Goal: Transaction & Acquisition: Obtain resource

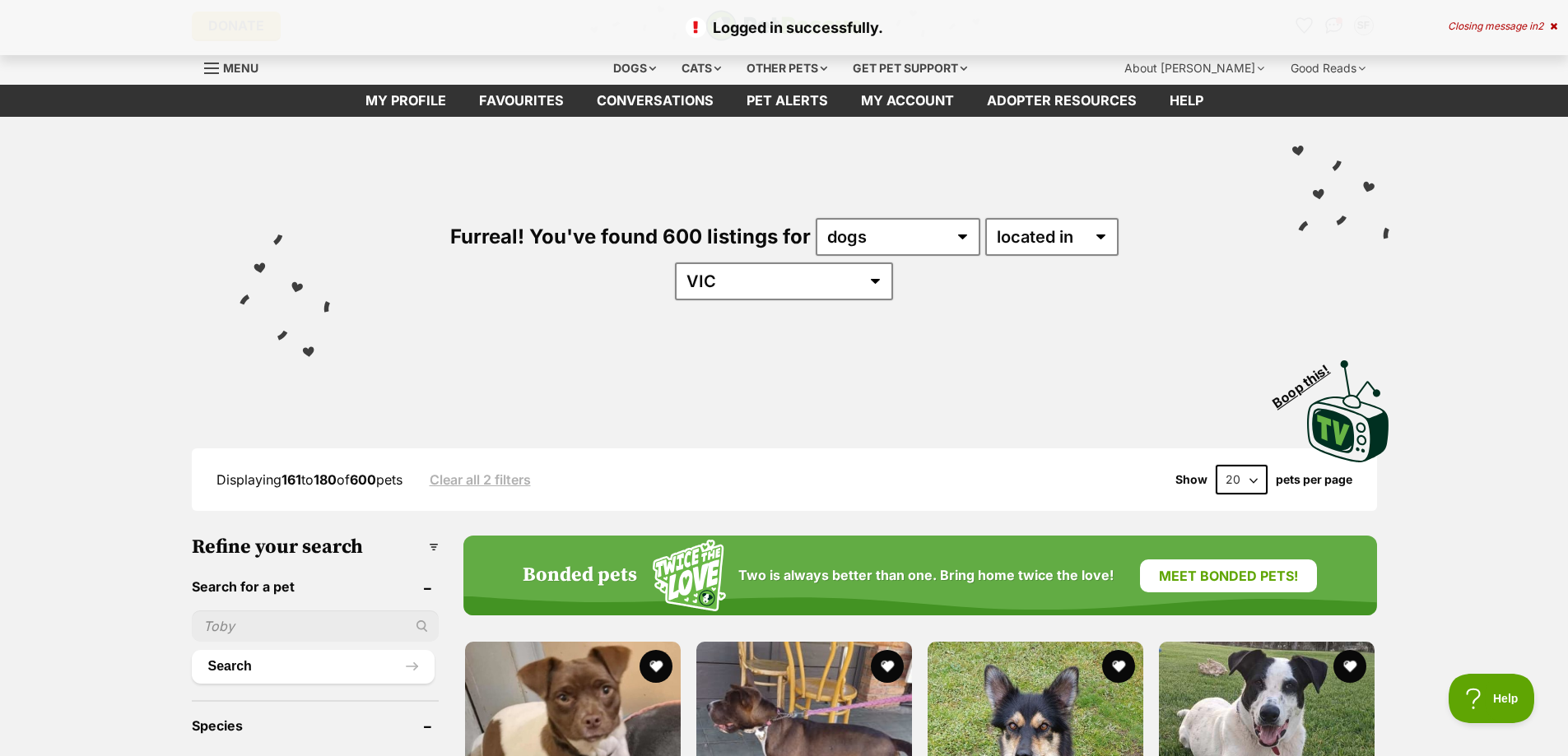
click at [1550, 23] on icon at bounding box center [1554, 26] width 8 height 10
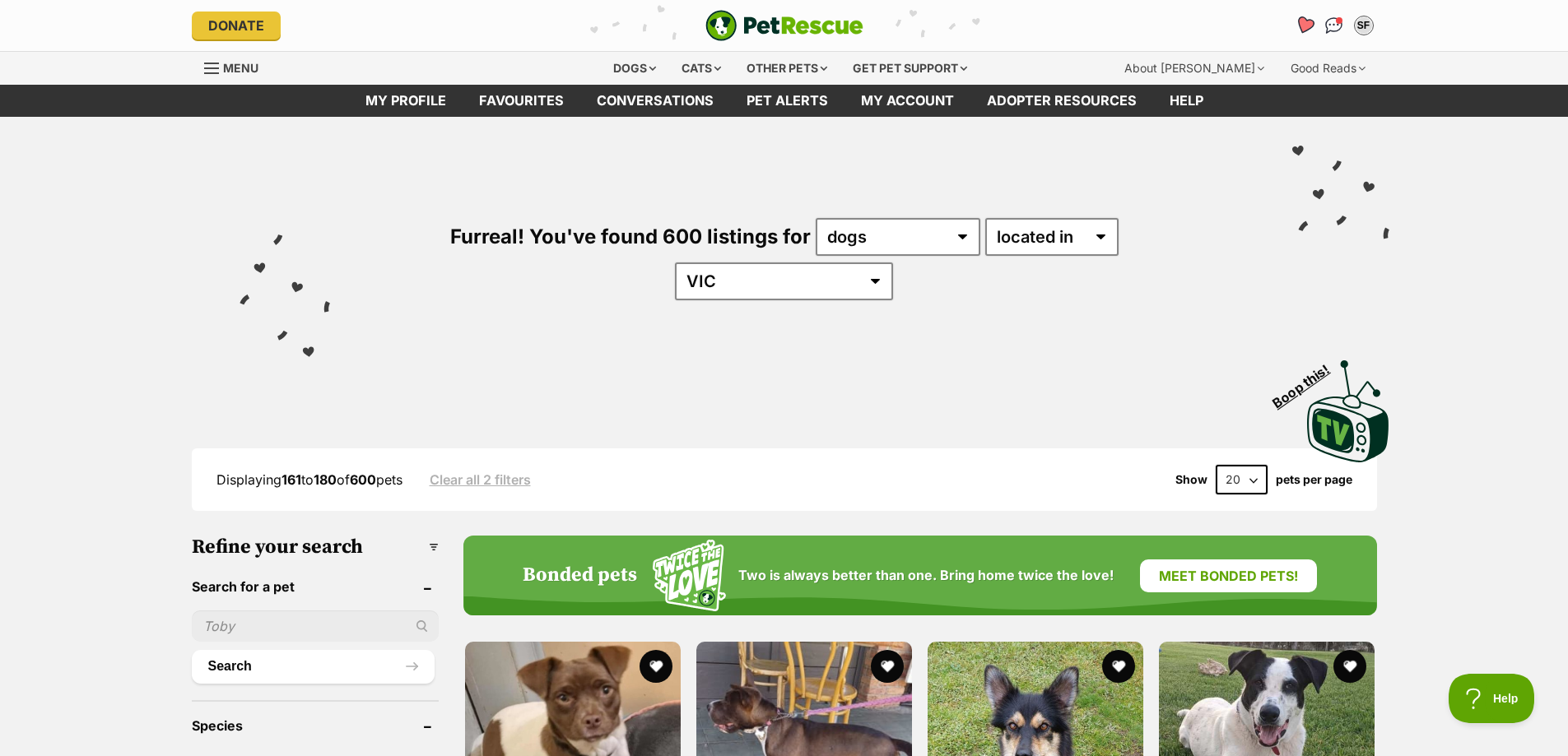
click at [1299, 22] on icon "Favourites" at bounding box center [1304, 24] width 19 height 18
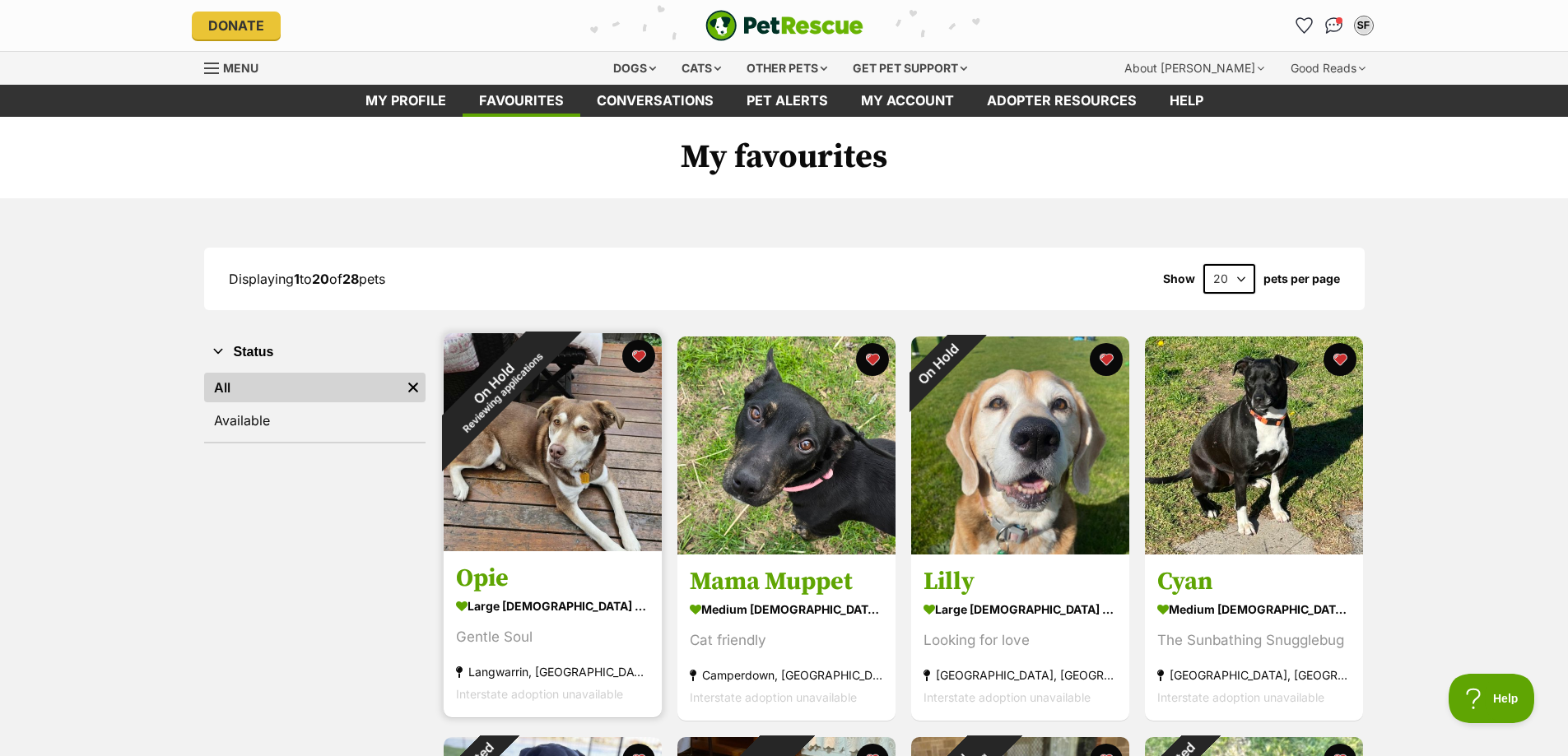
click at [510, 462] on img at bounding box center [553, 443] width 218 height 218
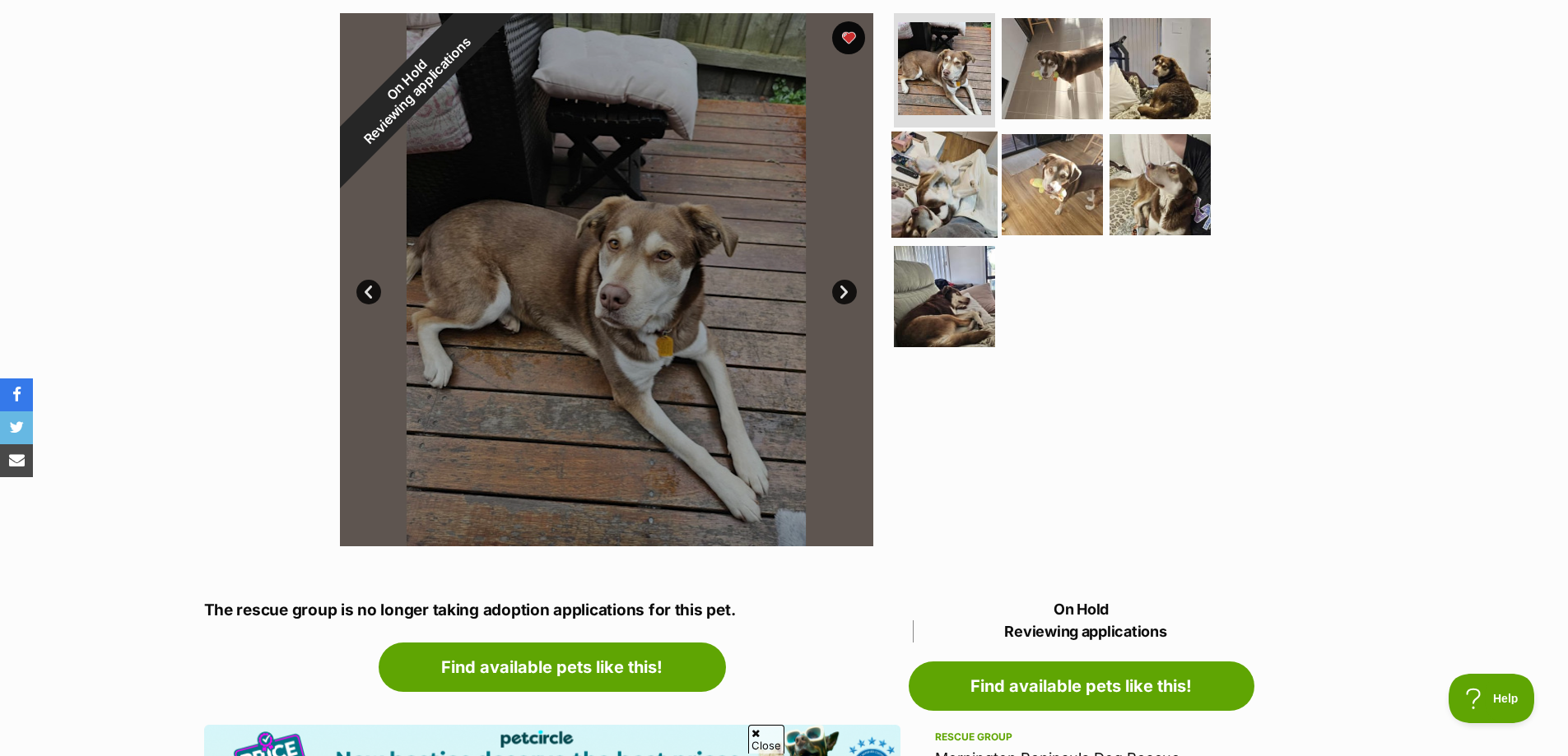
click at [984, 183] on img at bounding box center [944, 184] width 106 height 106
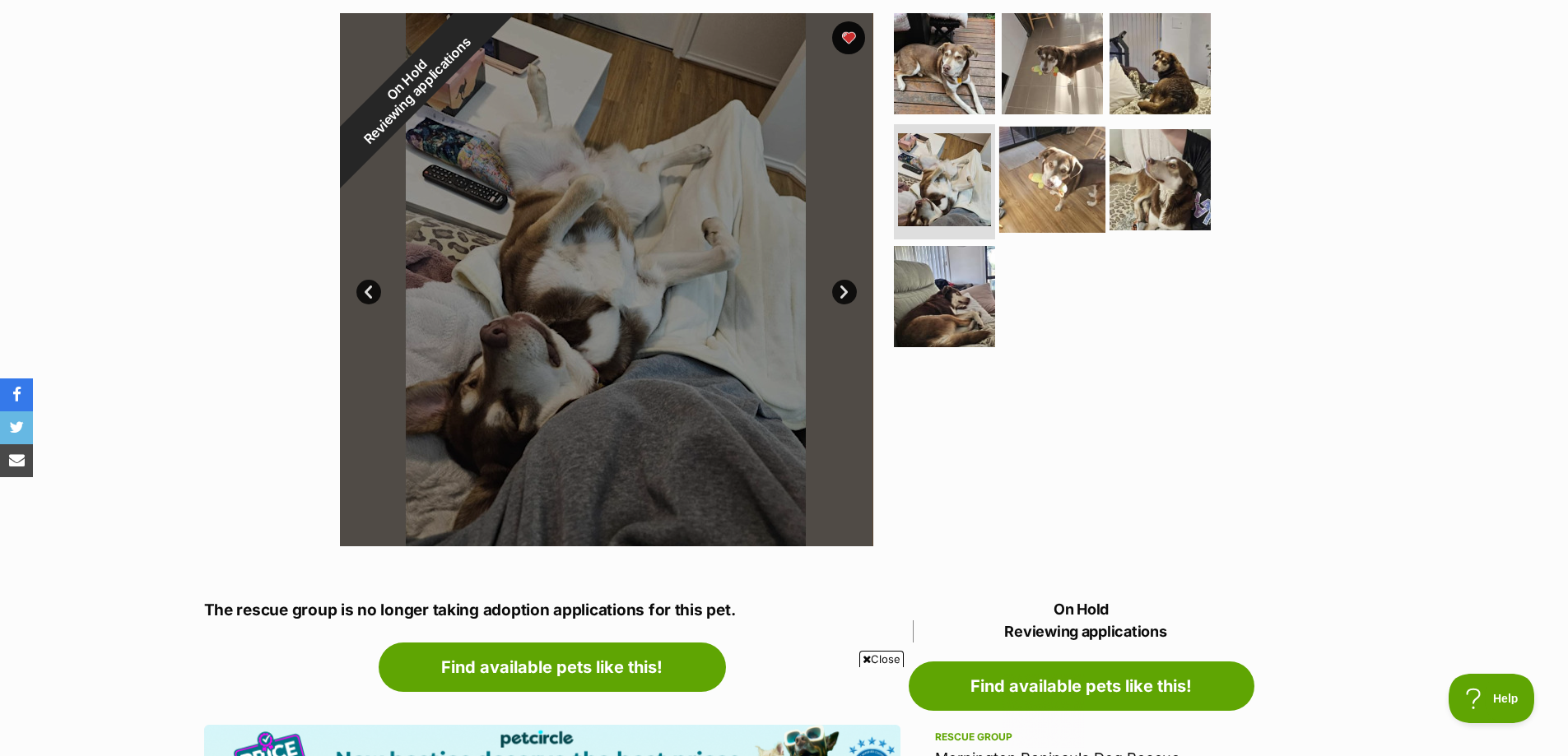
click at [1039, 173] on img at bounding box center [1052, 179] width 106 height 106
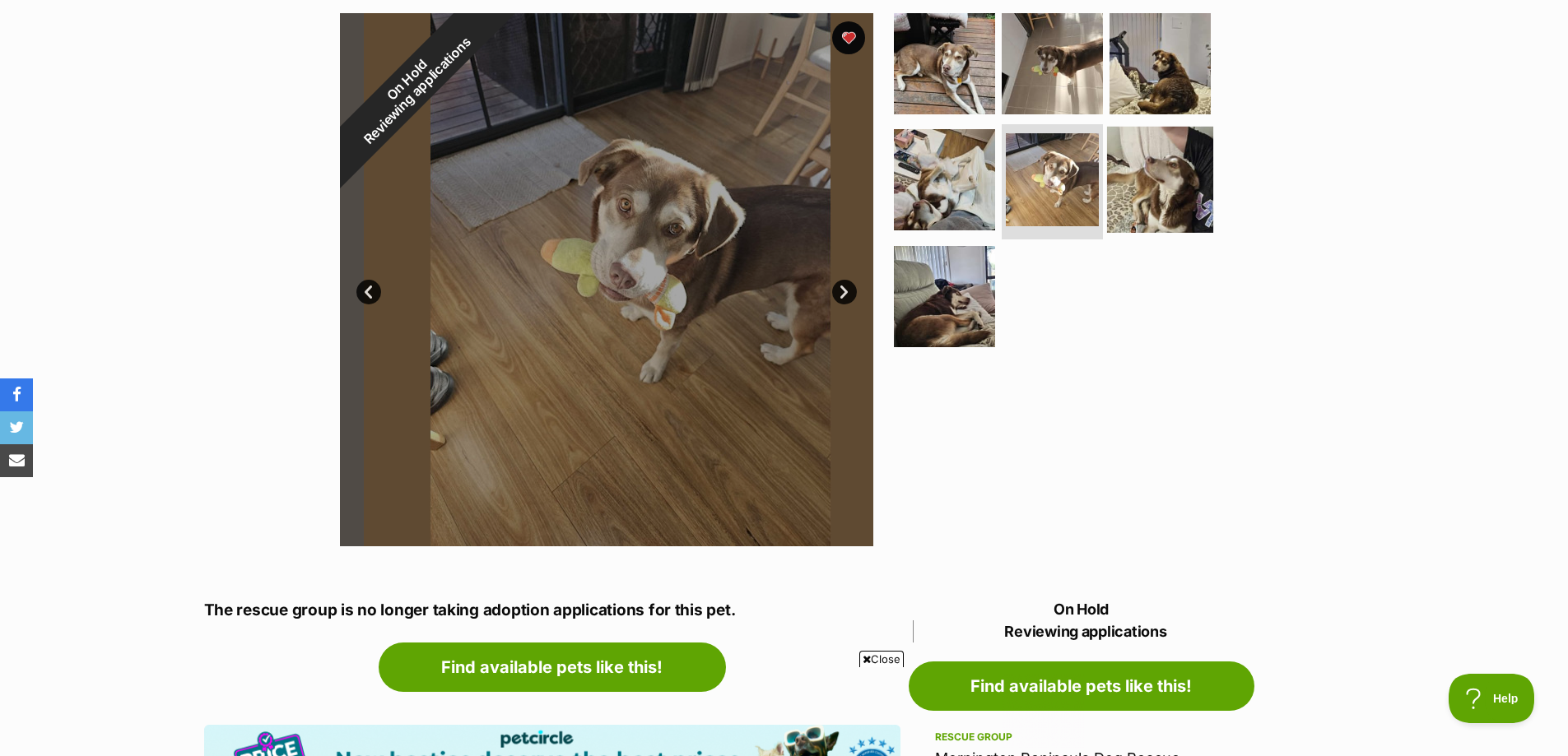
click at [1156, 178] on img at bounding box center [1160, 179] width 106 height 106
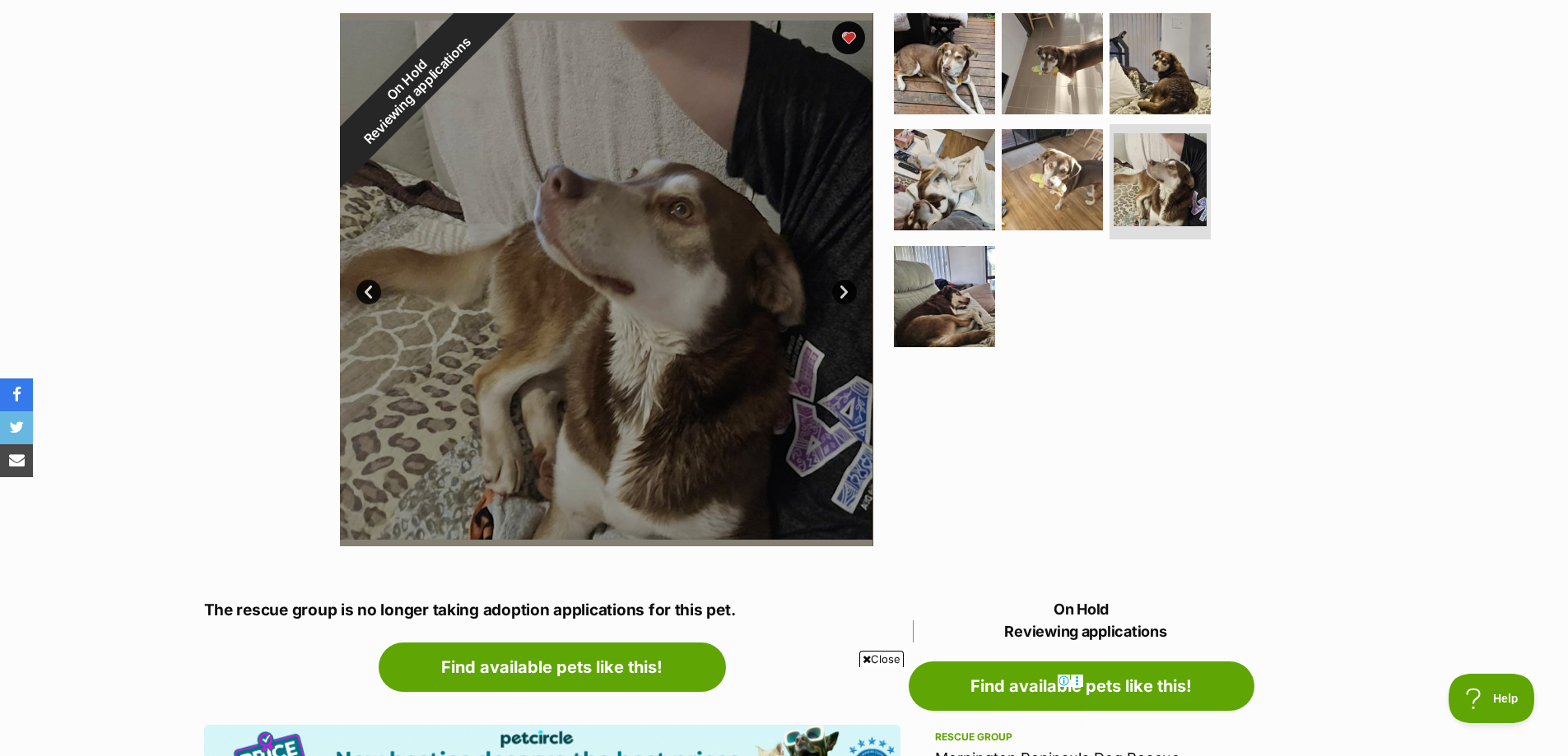
click at [996, 286] on ul at bounding box center [1059, 186] width 338 height 344
click at [927, 289] on img at bounding box center [944, 296] width 106 height 106
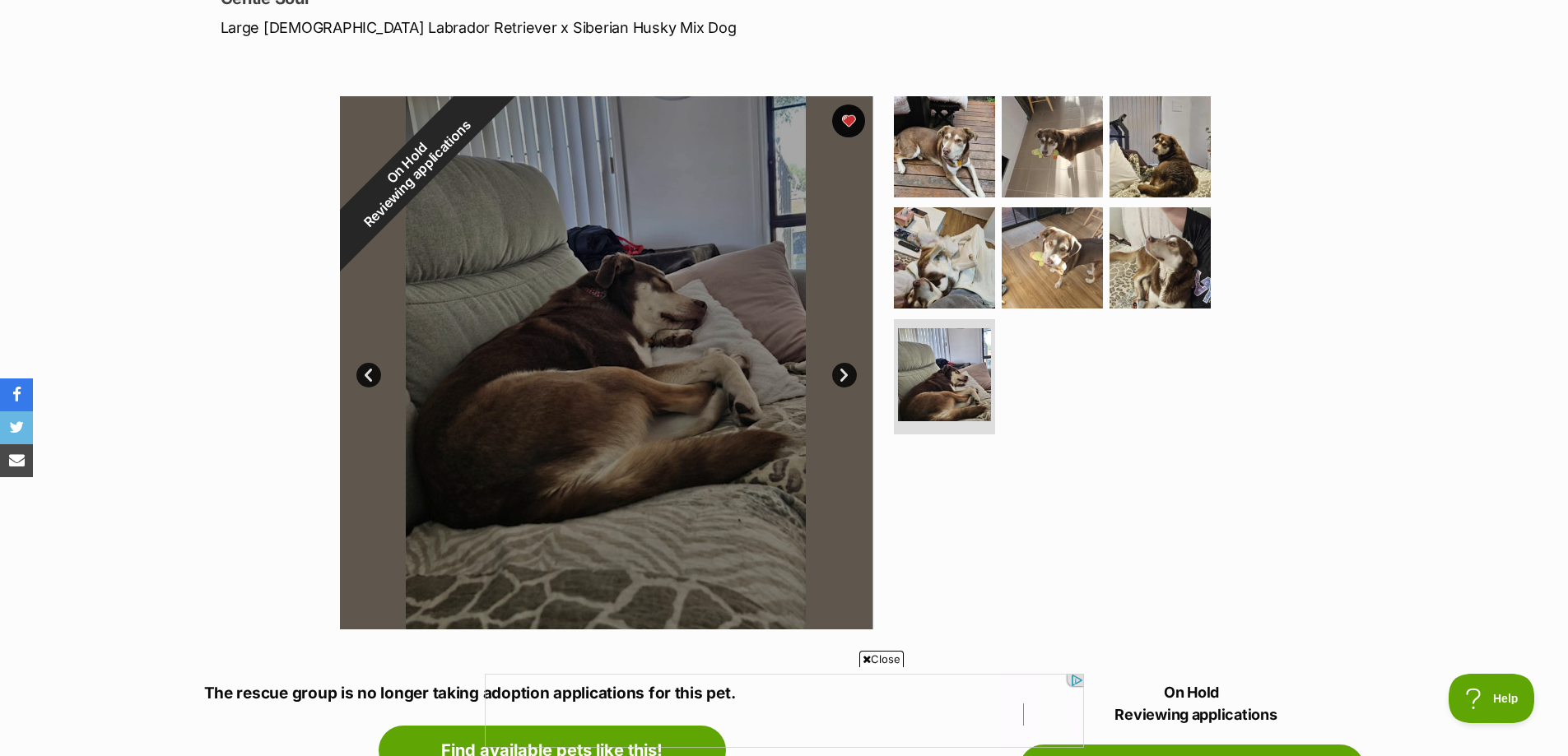
scroll to position [83, 0]
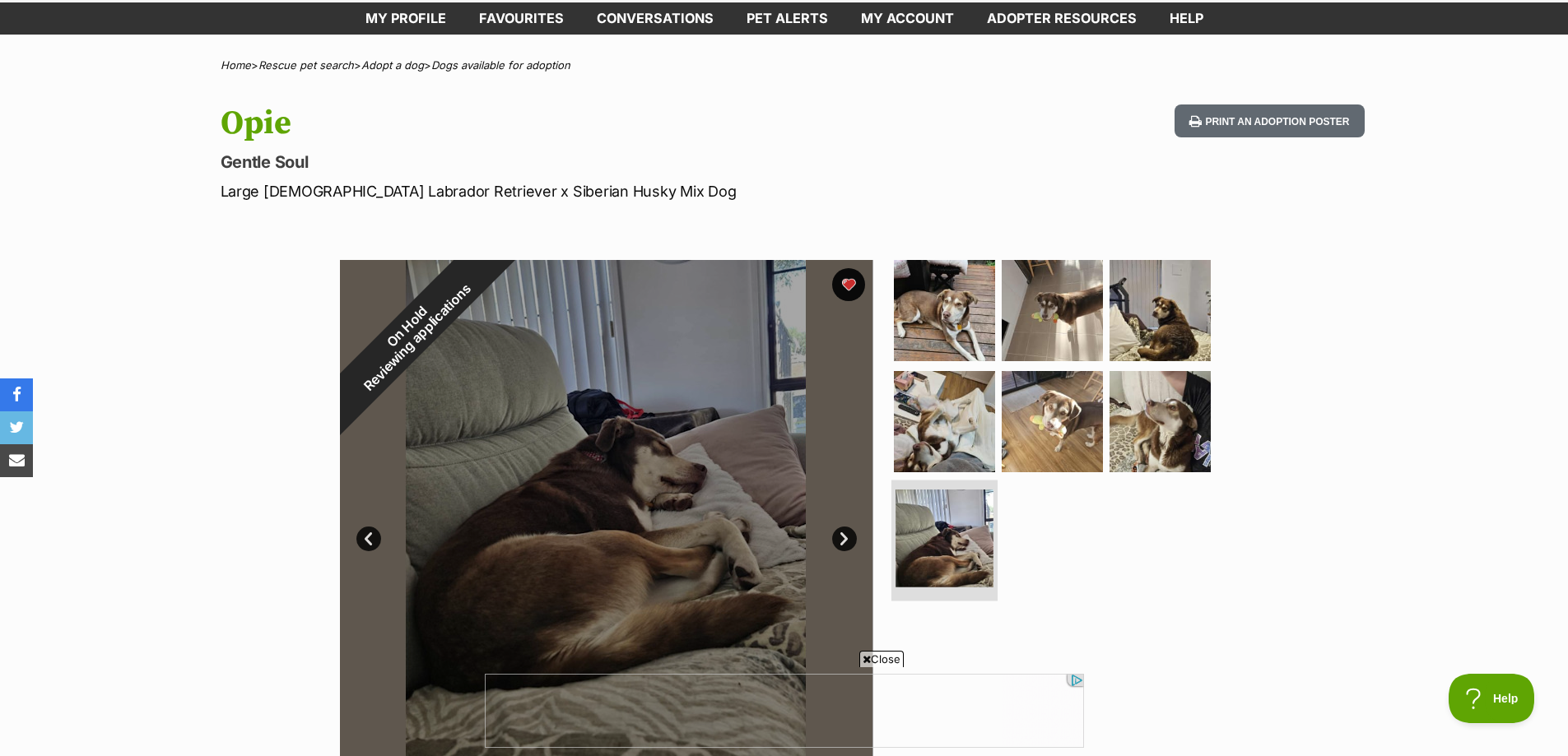
click at [966, 532] on img at bounding box center [944, 538] width 98 height 98
click at [1011, 430] on img at bounding box center [1052, 421] width 106 height 106
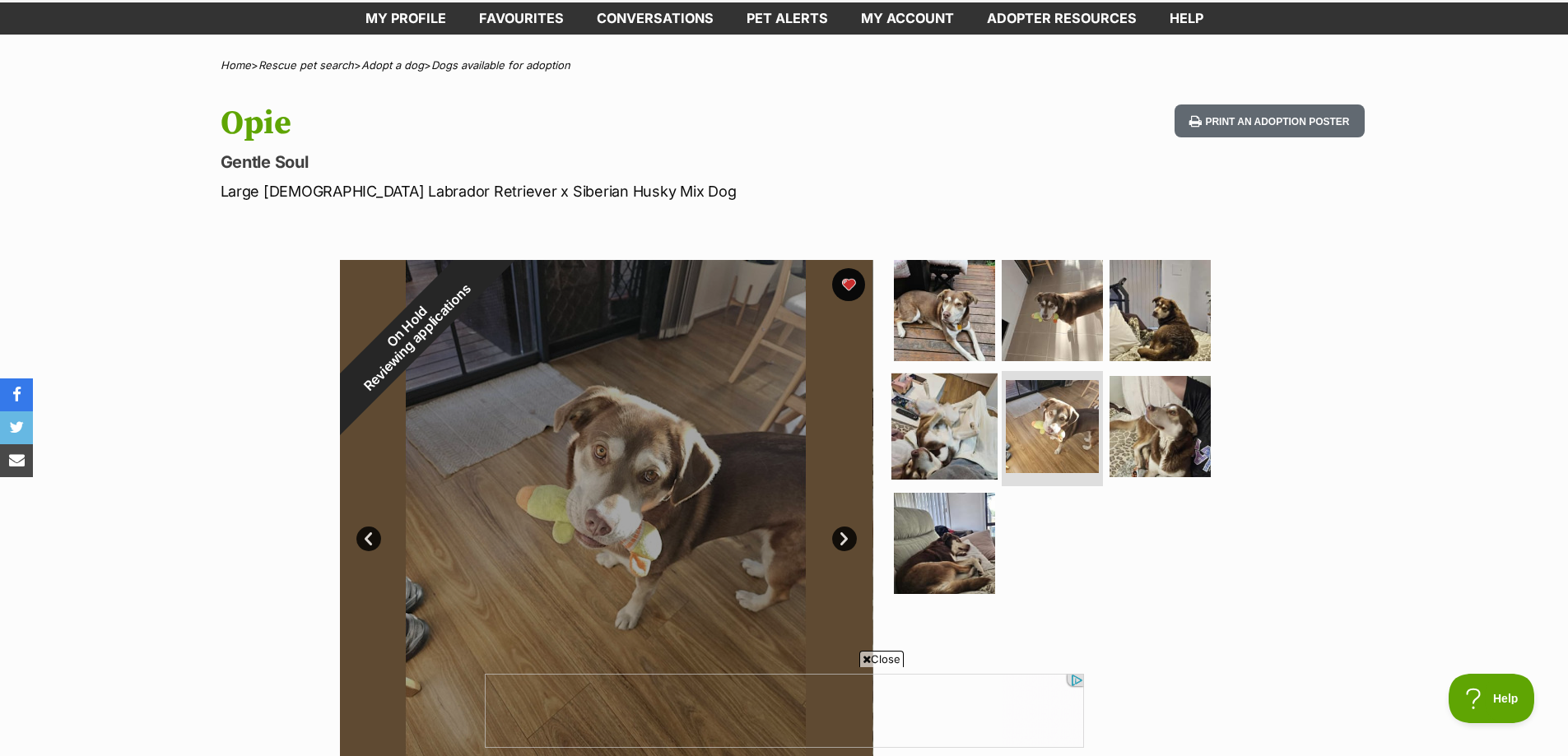
click at [943, 424] on img at bounding box center [944, 426] width 106 height 106
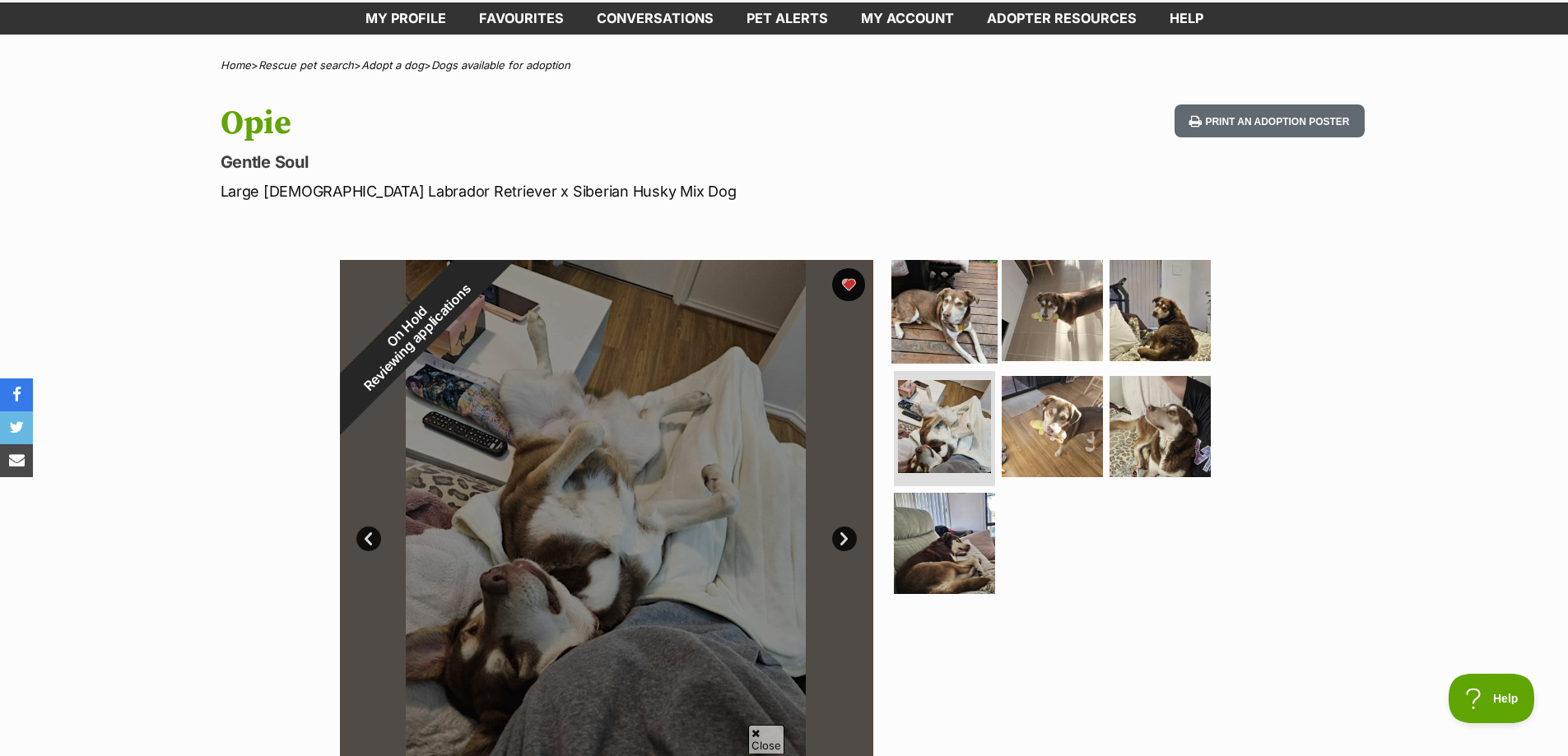
click at [966, 310] on img at bounding box center [944, 309] width 106 height 106
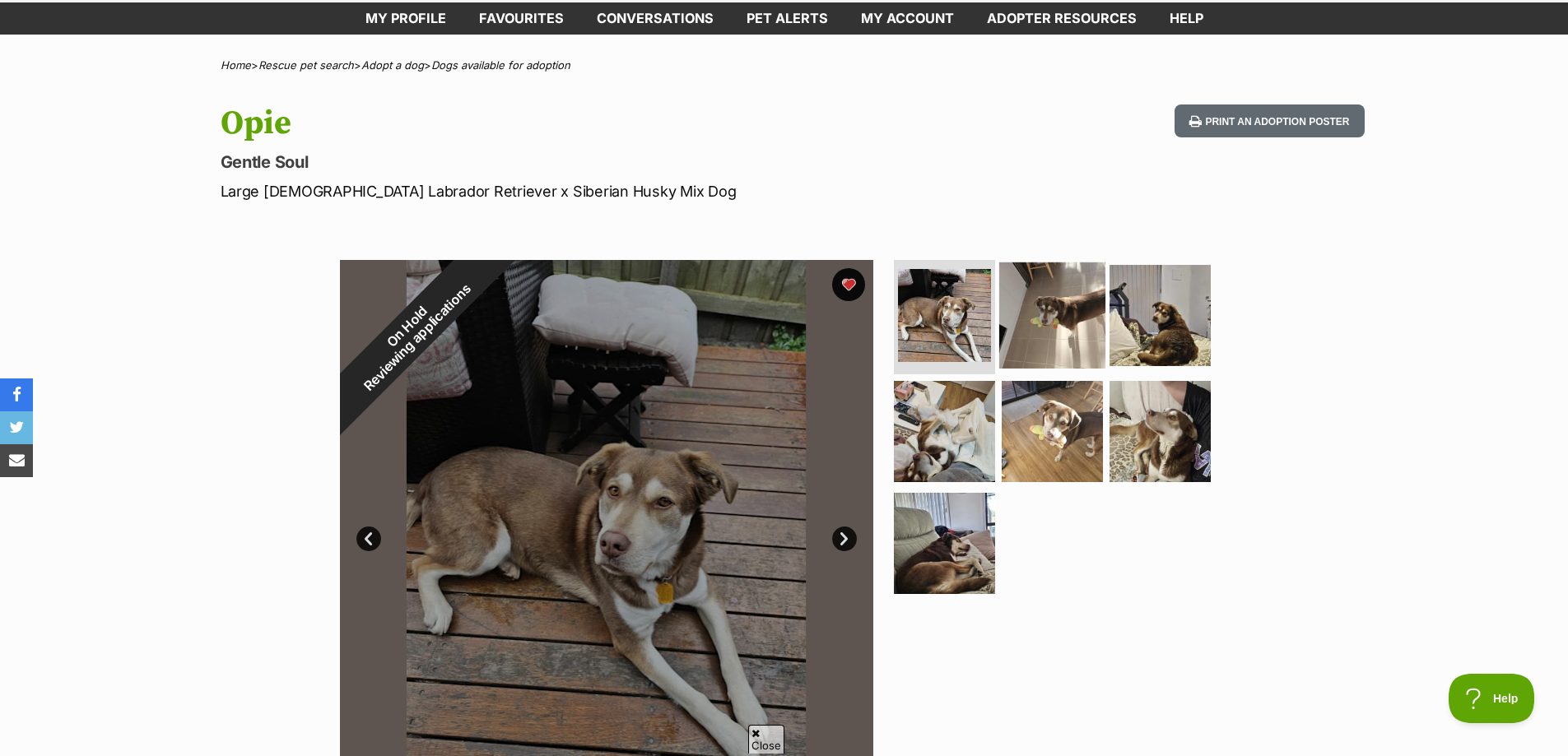
scroll to position [0, 0]
click at [1044, 308] on img at bounding box center [1052, 314] width 106 height 106
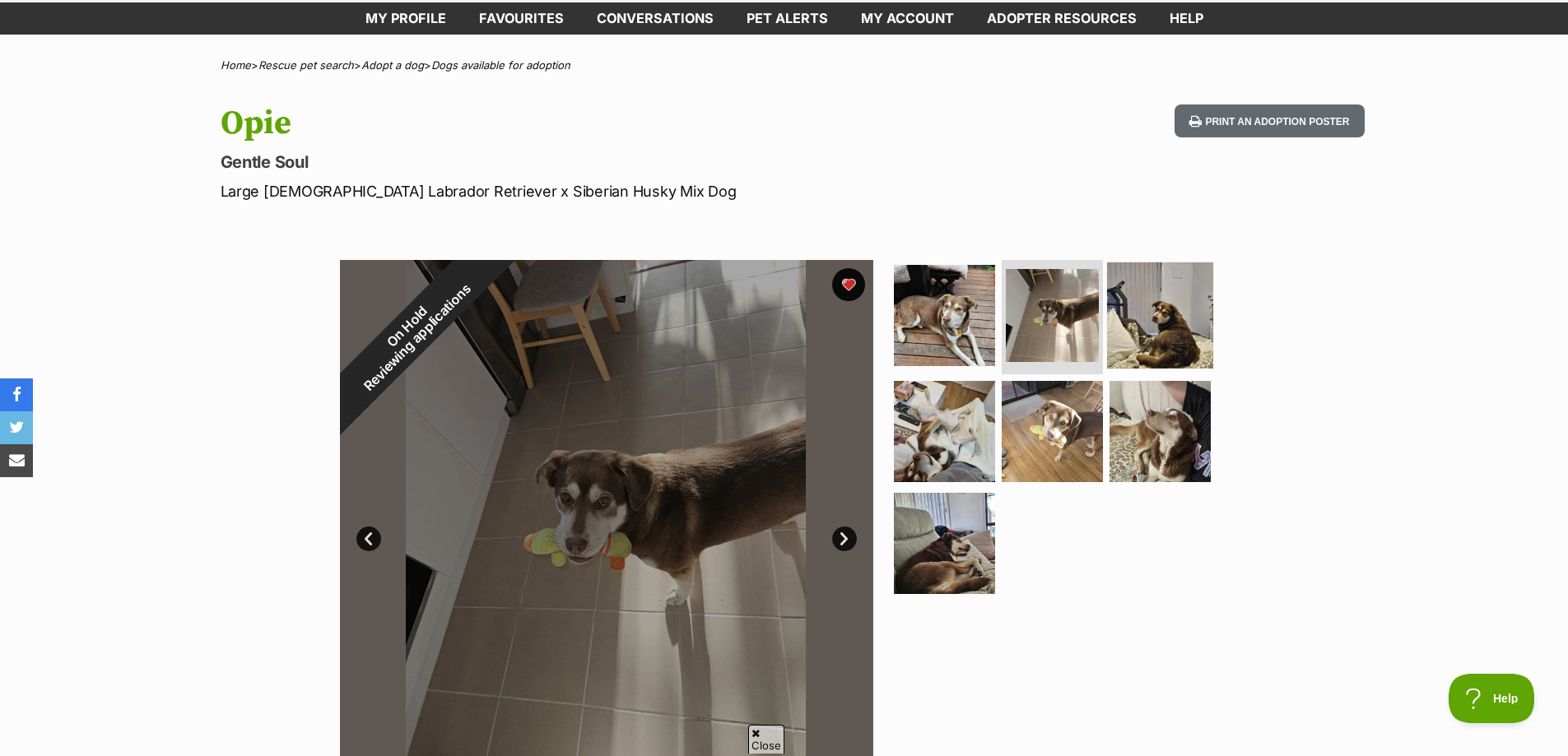
click at [1156, 306] on img at bounding box center [1160, 314] width 106 height 106
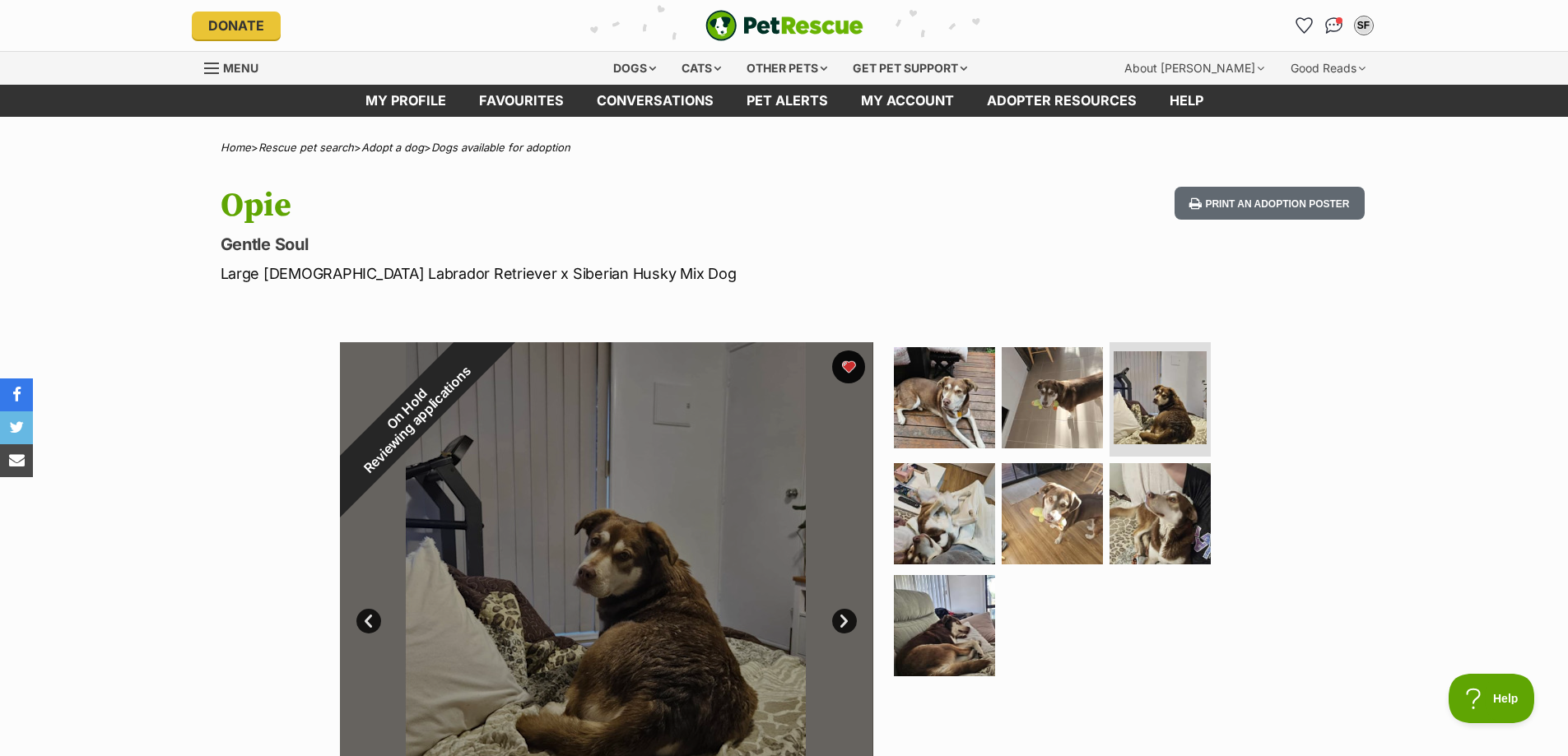
click at [240, 73] on span "Menu" at bounding box center [240, 68] width 35 height 14
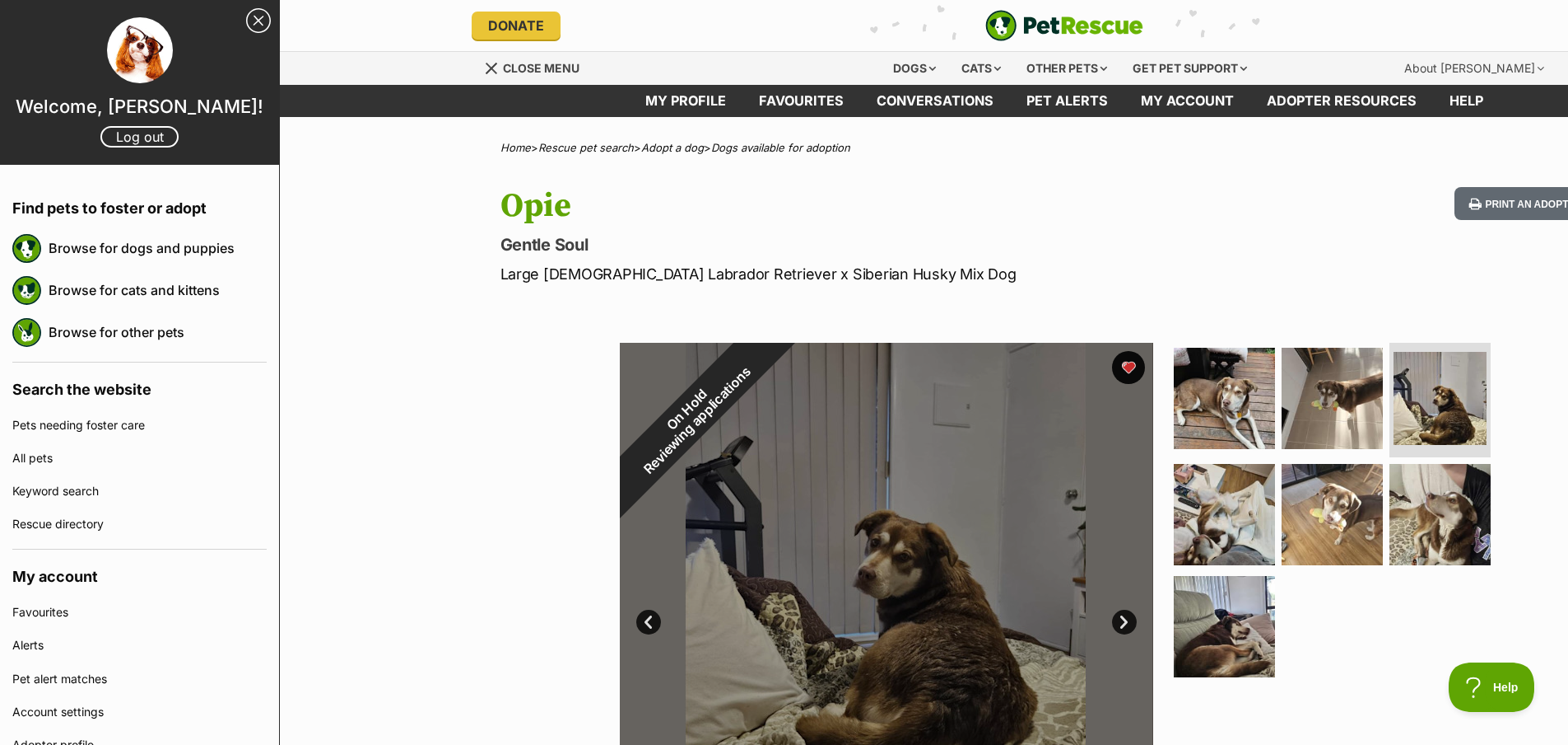
click at [246, 30] on link "Close Sidebar" at bounding box center [258, 19] width 24 height 24
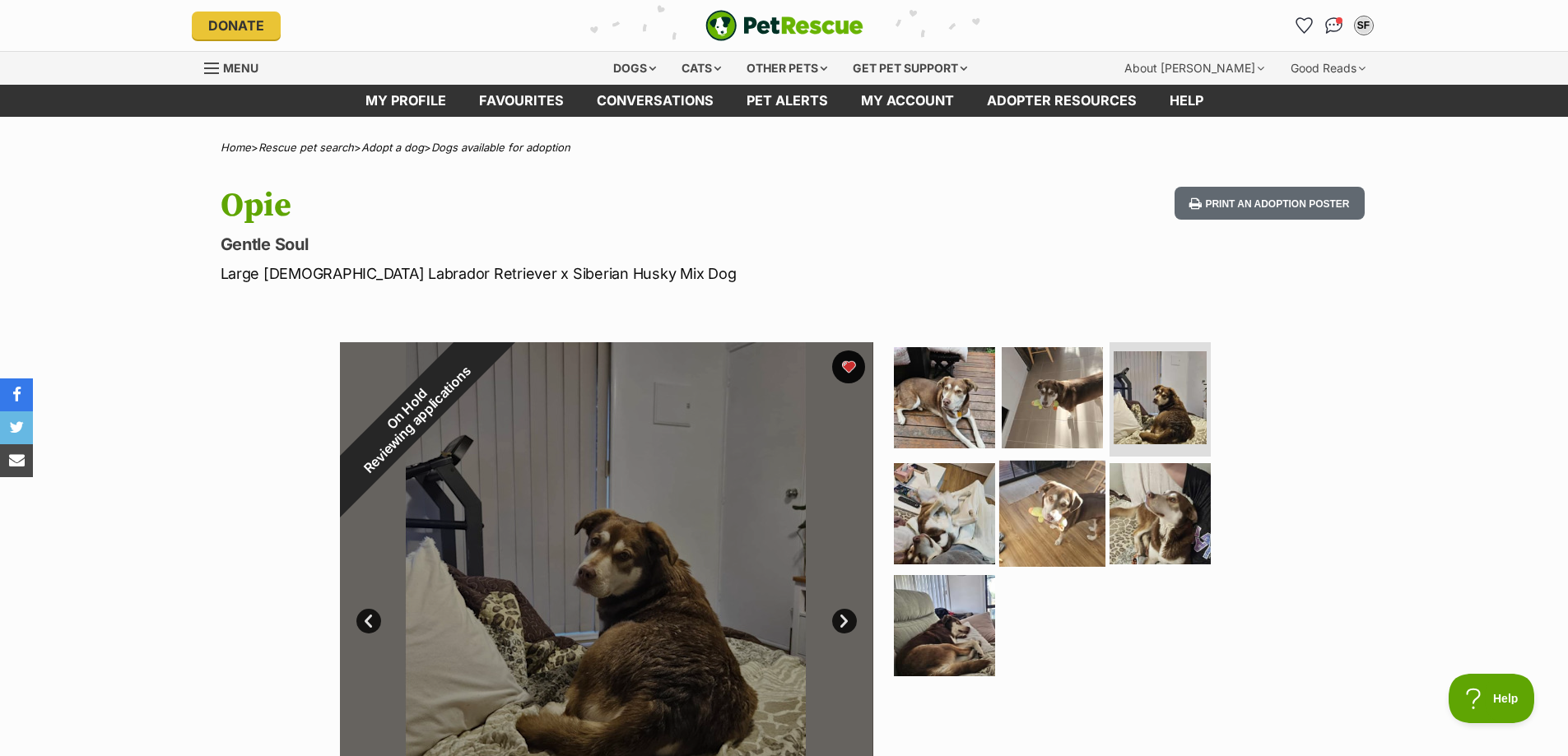
click at [1002, 496] on img at bounding box center [1052, 514] width 106 height 106
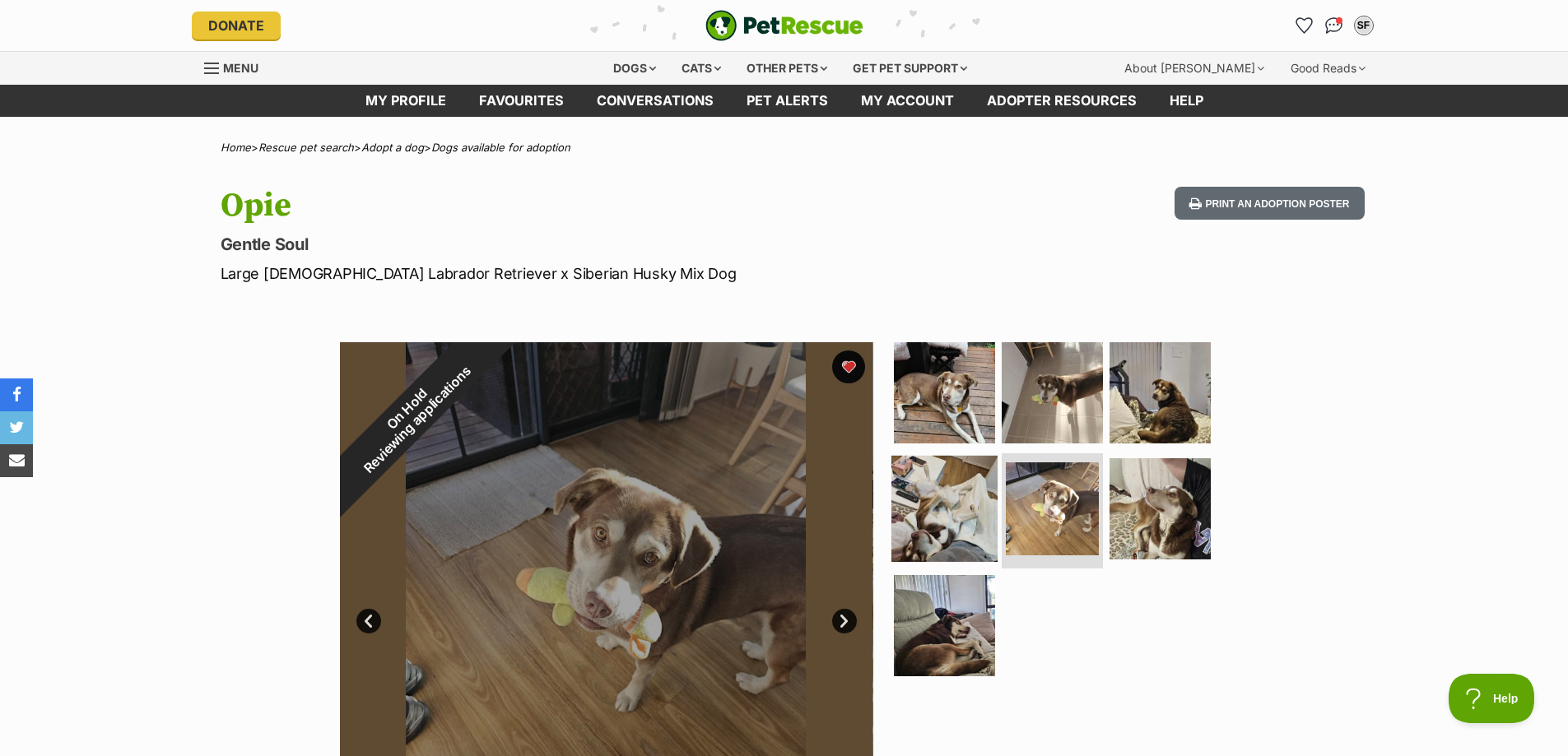
click at [916, 537] on img at bounding box center [944, 509] width 106 height 106
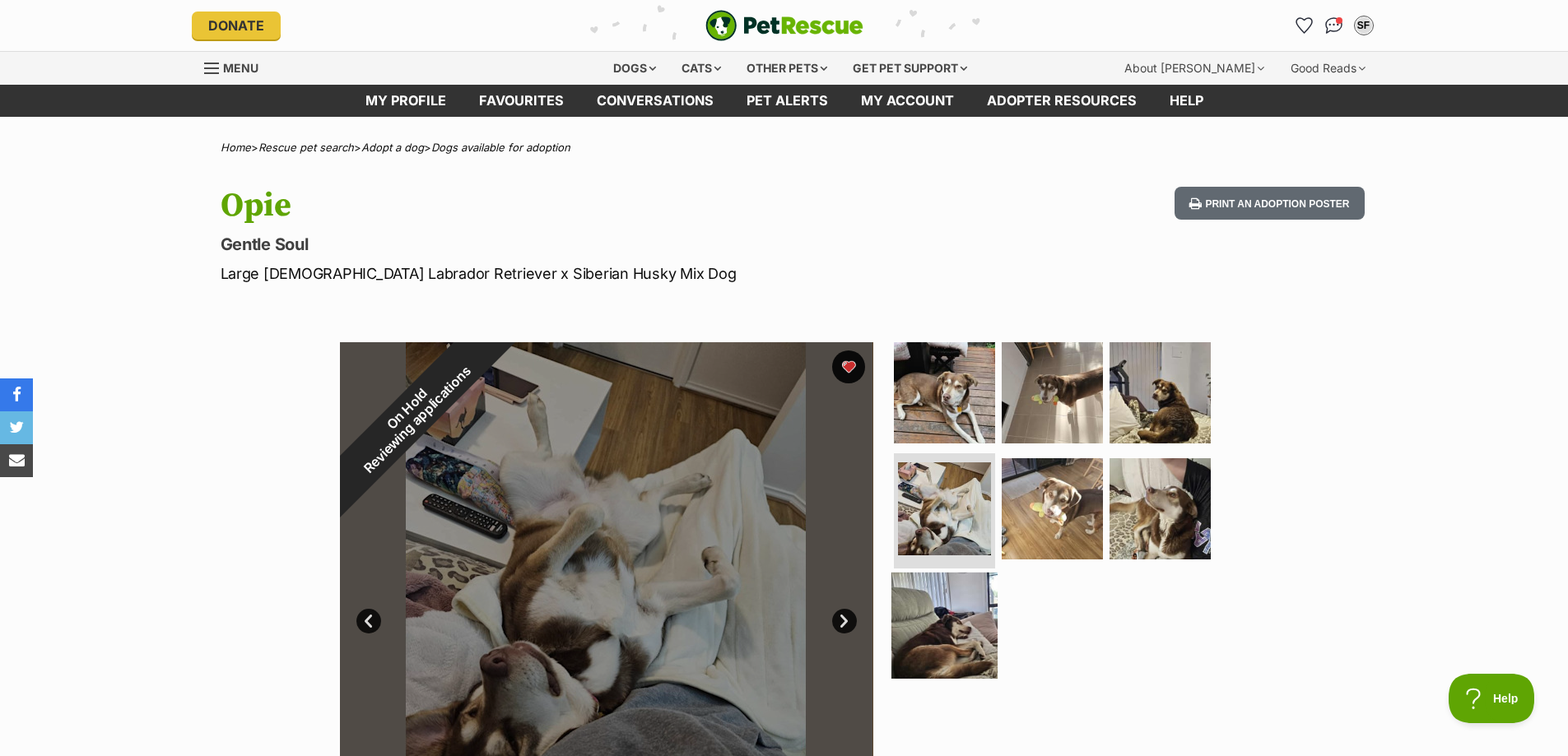
click at [952, 605] on img at bounding box center [944, 626] width 106 height 106
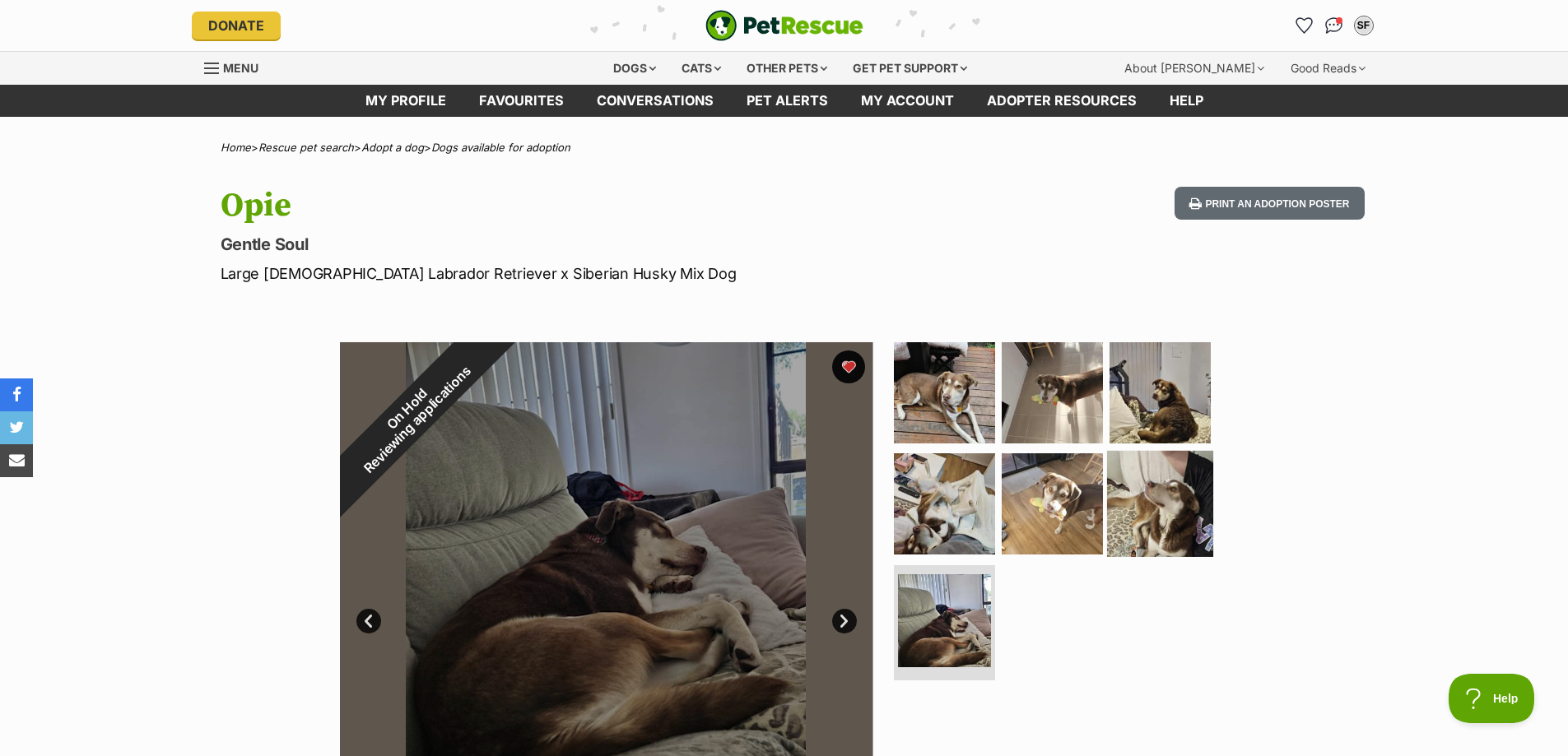
click at [1159, 515] on img at bounding box center [1160, 504] width 106 height 106
